Goal: Information Seeking & Learning: Compare options

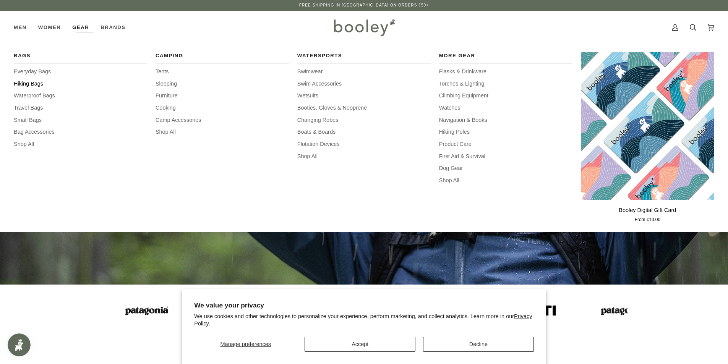
click at [36, 84] on span "Hiking Bags" at bounding box center [80, 84] width 133 height 8
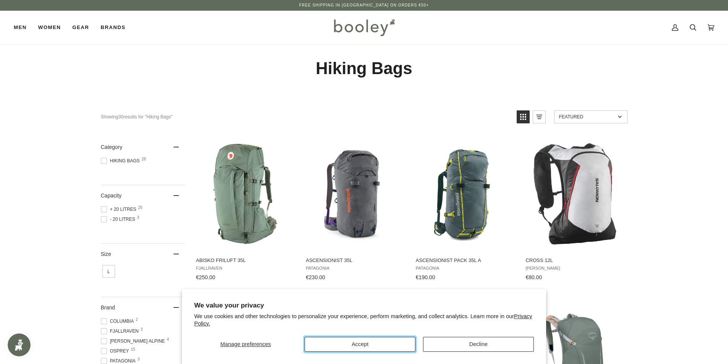
click at [371, 341] on button "Accept" at bounding box center [359, 344] width 111 height 15
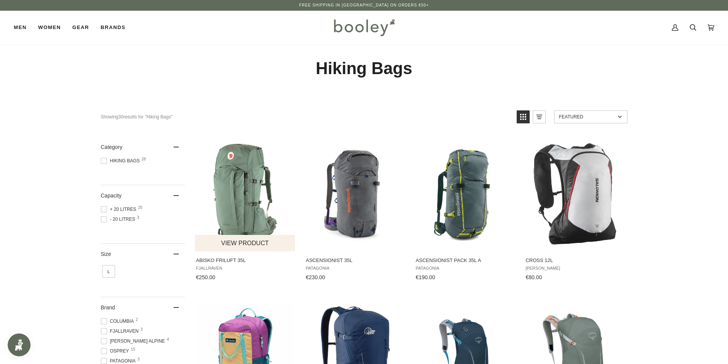
click at [228, 258] on span "Abisko Friluft 35L" at bounding box center [245, 260] width 99 height 7
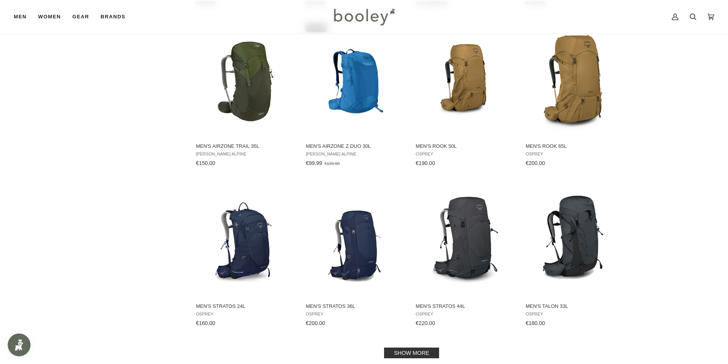
scroll to position [611, 0]
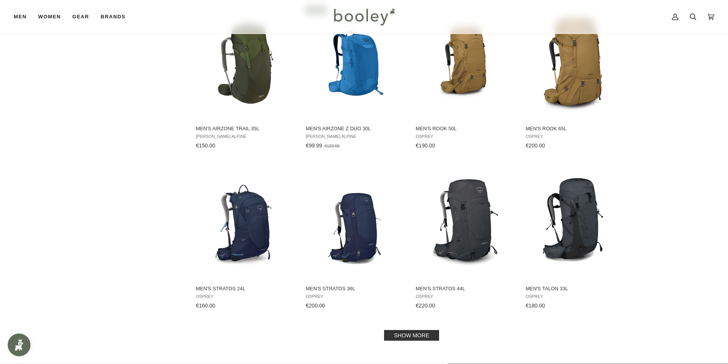
click at [402, 336] on link "Show more" at bounding box center [411, 335] width 55 height 11
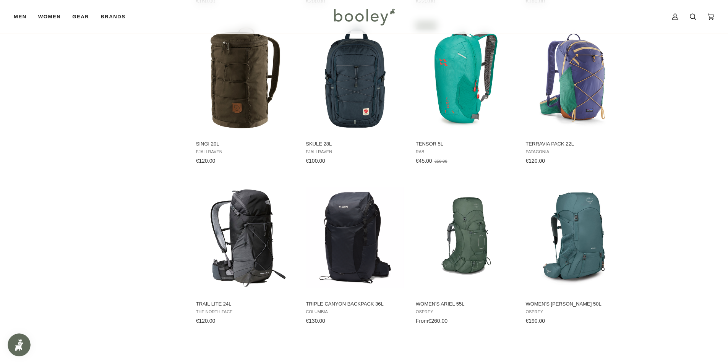
scroll to position [917, 0]
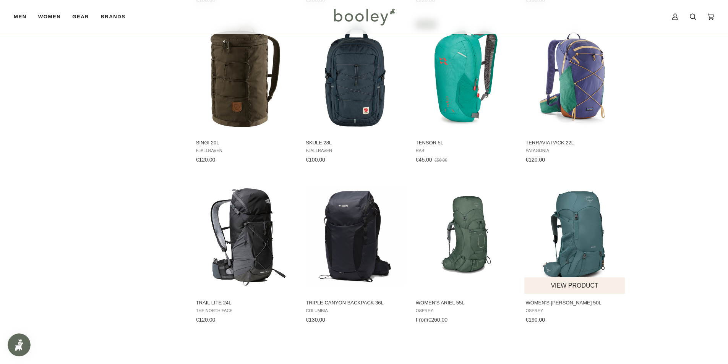
click at [576, 246] on img "Women's Renn 50L" at bounding box center [574, 236] width 101 height 101
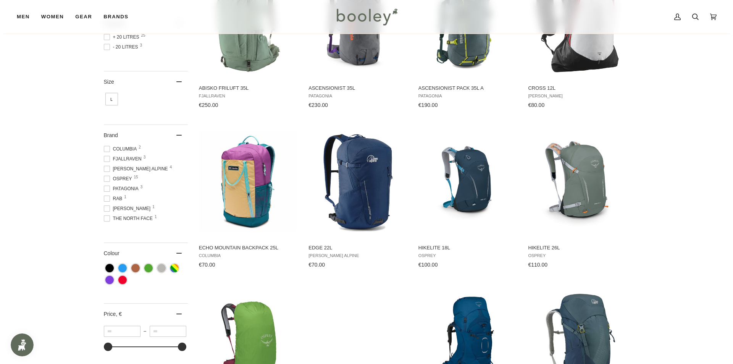
scroll to position [0, 0]
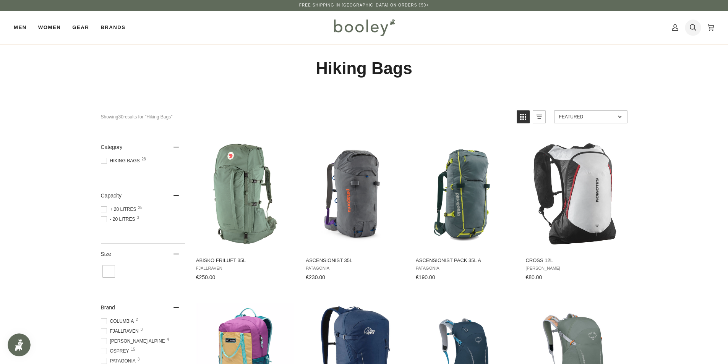
click at [693, 26] on icon at bounding box center [692, 27] width 6 height 11
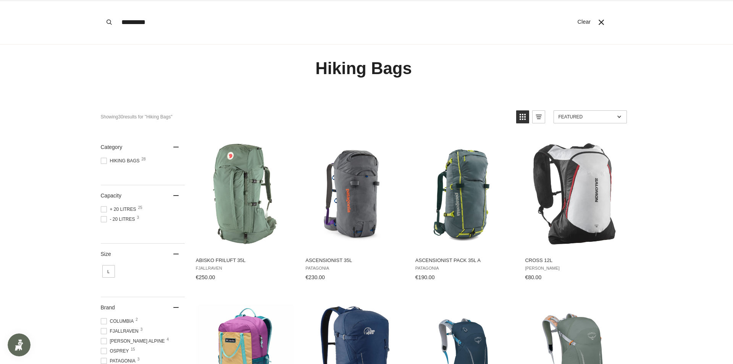
type input "*********"
click at [101, 0] on button "Search" at bounding box center [109, 22] width 17 height 44
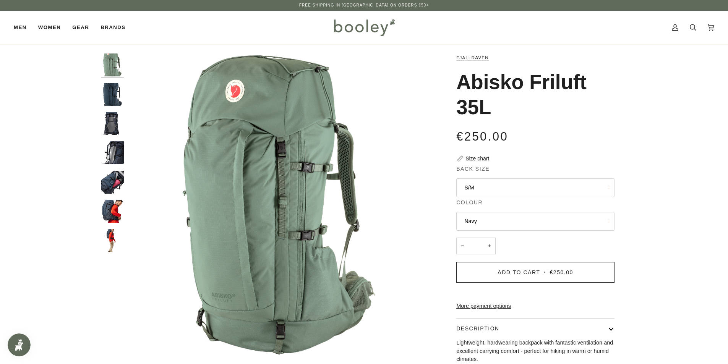
click at [111, 209] on img "Fjallraven Abisko Friluft 35L - Booley Galway" at bounding box center [112, 211] width 23 height 23
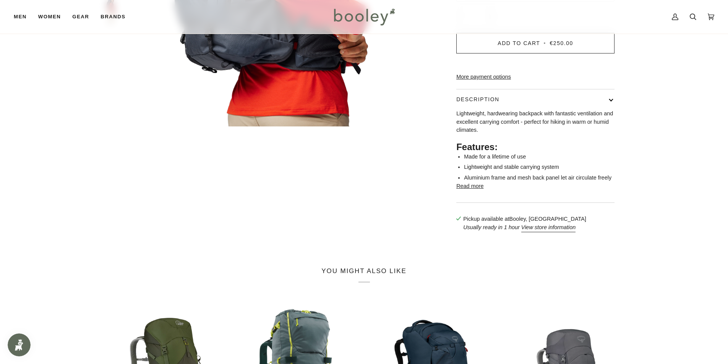
scroll to position [382, 0]
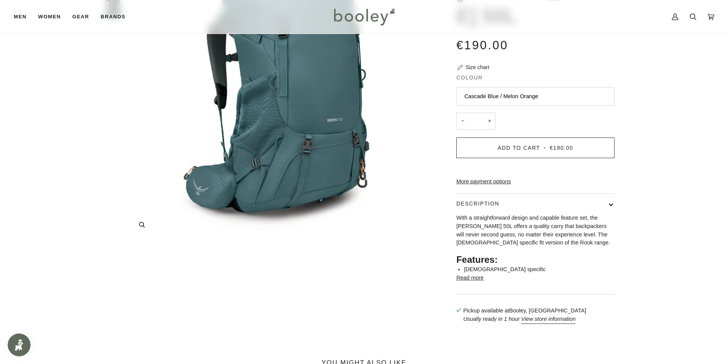
scroll to position [38, 0]
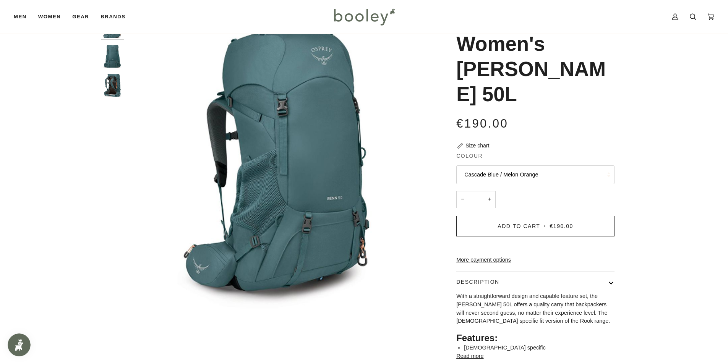
click at [494, 256] on link "More payment options" at bounding box center [535, 260] width 158 height 8
click at [608, 272] on button "Description" at bounding box center [535, 282] width 158 height 20
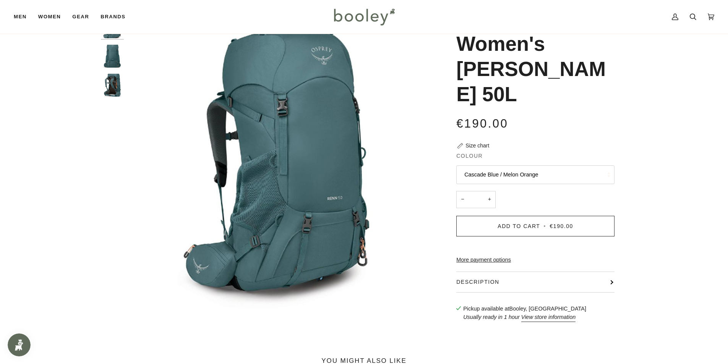
click at [608, 272] on button "Description" at bounding box center [535, 282] width 158 height 20
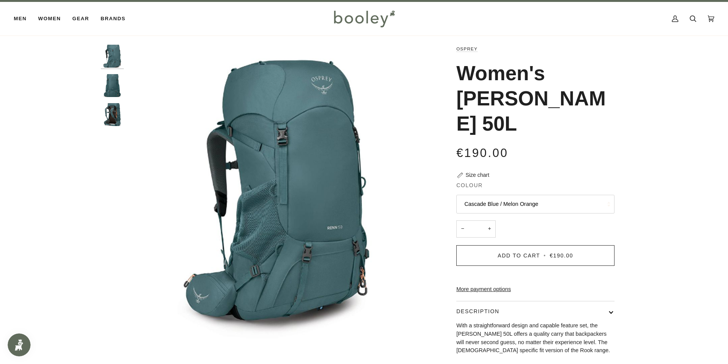
scroll to position [0, 0]
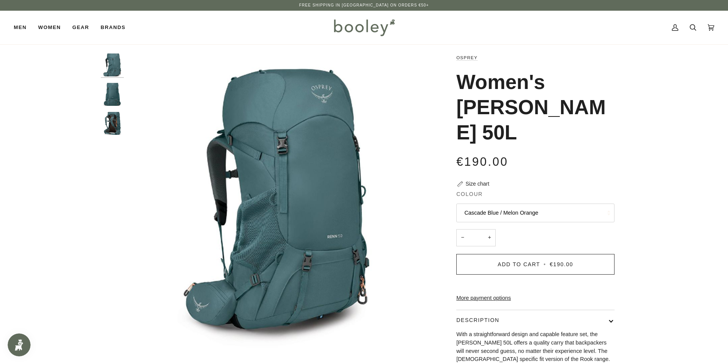
drag, startPoint x: 453, startPoint y: 76, endPoint x: 587, endPoint y: 112, distance: 138.2
click at [587, 112] on div "Osprey Women's Renn 50L €190.00 Sale • Save Size chart Colour Cascade Blue / Me…" at bounding box center [528, 250] width 172 height 394
copy h1 "Women's Renn 50L"
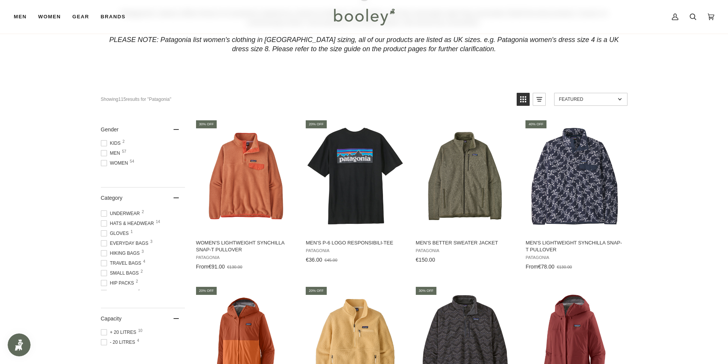
scroll to position [145, 0]
click at [104, 254] on span at bounding box center [104, 252] width 6 height 6
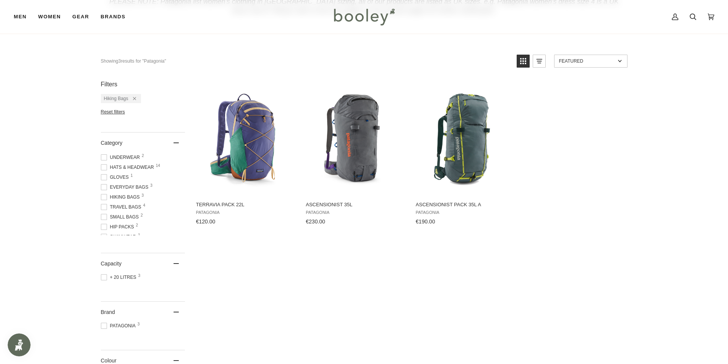
click at [101, 208] on span at bounding box center [104, 207] width 6 height 6
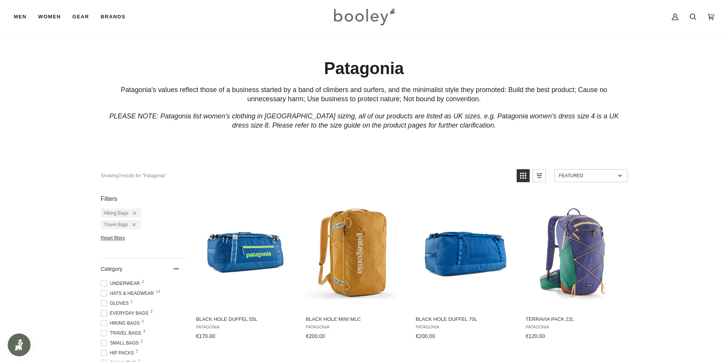
scroll to position [191, 0]
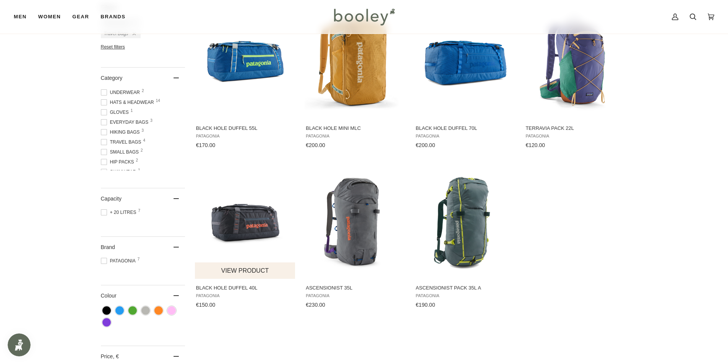
click at [220, 289] on span "Black Hole Duffel 40L" at bounding box center [245, 288] width 99 height 7
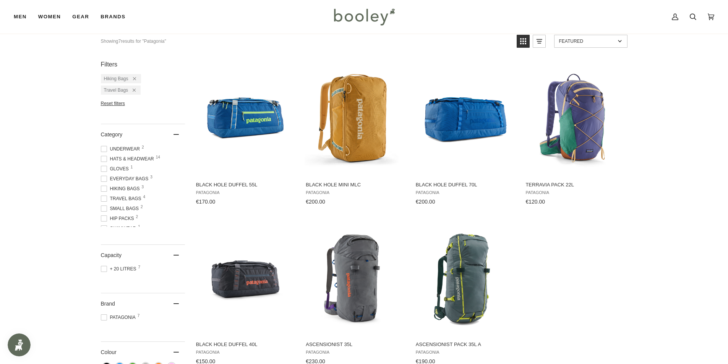
scroll to position [76, 0]
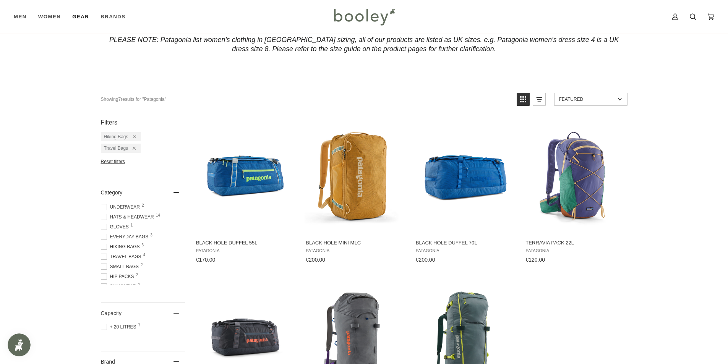
scroll to position [96, 0]
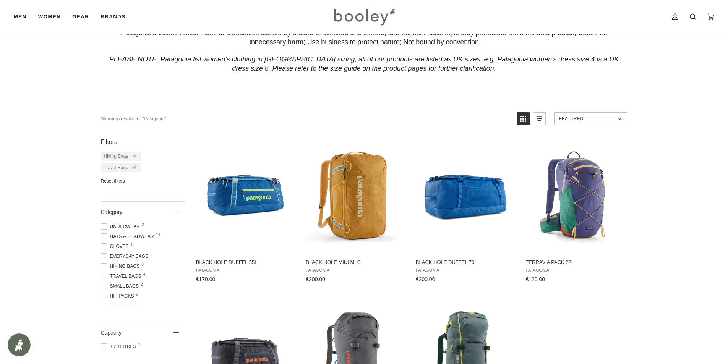
scroll to position [55, 0]
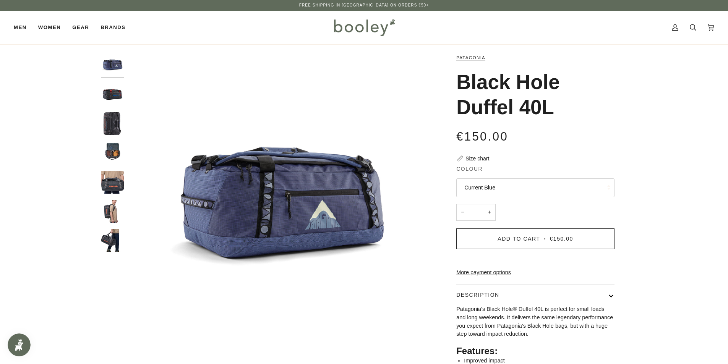
click at [108, 237] on img "Patagonia Black Hole Duffel 40L Smolder Blue - Booley Galway" at bounding box center [112, 240] width 23 height 23
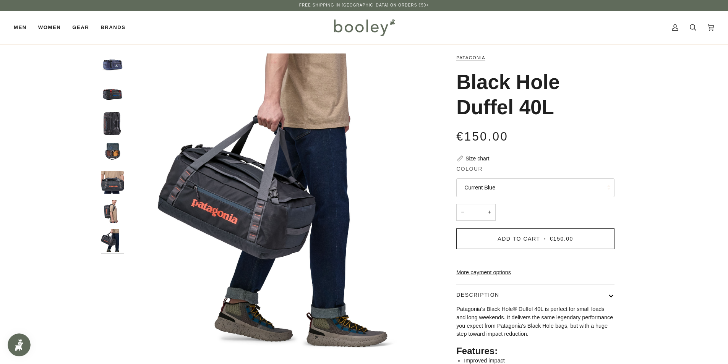
click at [112, 212] on img "Patagonia Black Hole Duffel 40L Smolder Blue - Booley Galway" at bounding box center [112, 211] width 23 height 23
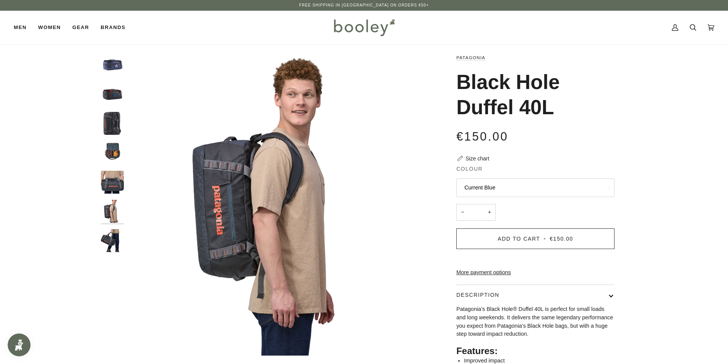
drag, startPoint x: 500, startPoint y: 79, endPoint x: 565, endPoint y: 107, distance: 70.9
click at [565, 107] on h1 "Black Hole Duffel 40L" at bounding box center [532, 95] width 152 height 50
click at [433, 93] on div "Patagonia Black Hole Duffel 40L €150.00 Sale • Save Size chart Colour Current B…" at bounding box center [528, 237] width 197 height 369
drag, startPoint x: 452, startPoint y: 81, endPoint x: 564, endPoint y: 105, distance: 114.7
click at [564, 105] on div "Patagonia Black Hole Duffel 40L €150.00 Sale • Save Size chart Colour Current B…" at bounding box center [528, 237] width 172 height 369
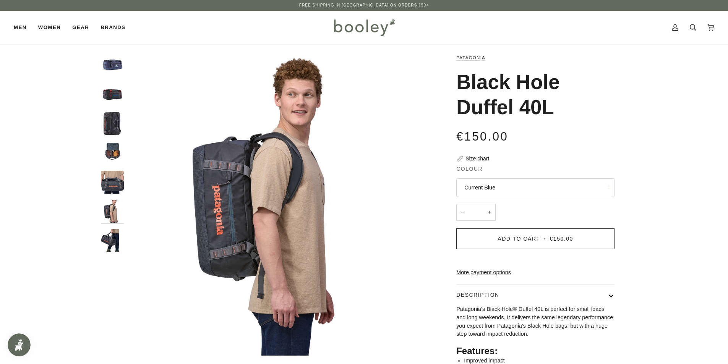
copy h1 "Black Hole Duffel 40L"
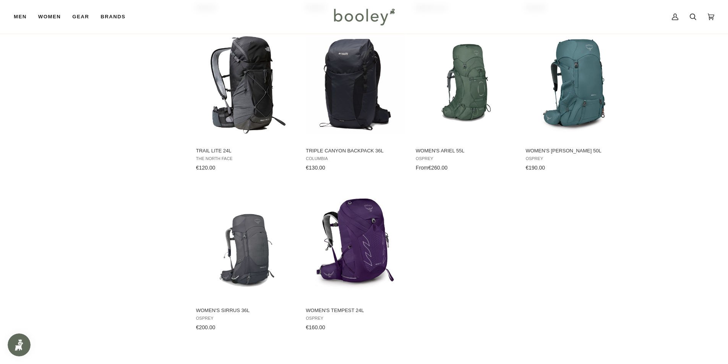
scroll to position [1069, 0]
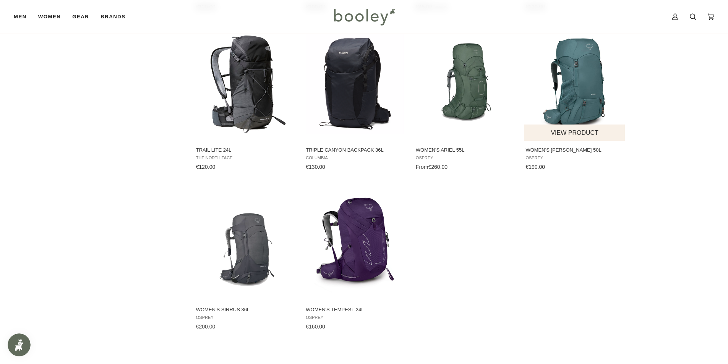
click at [579, 98] on img "Women's Renn 50L" at bounding box center [574, 83] width 101 height 101
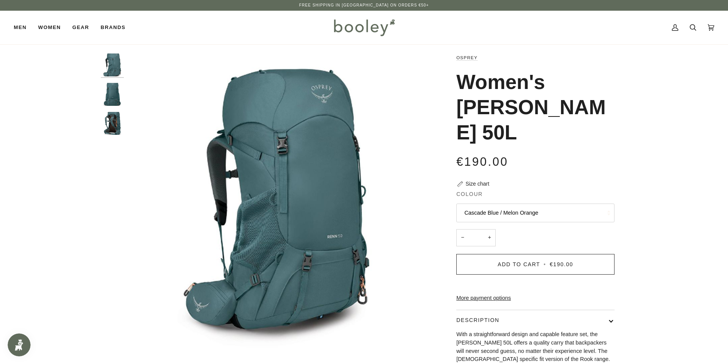
drag, startPoint x: 614, startPoint y: 85, endPoint x: 624, endPoint y: 99, distance: 17.4
click at [624, 99] on div "Osprey Women's [PERSON_NAME] 50L €190.00 Sale • Save Size chart Colour Cascade …" at bounding box center [528, 250] width 197 height 394
